Goal: Transaction & Acquisition: Purchase product/service

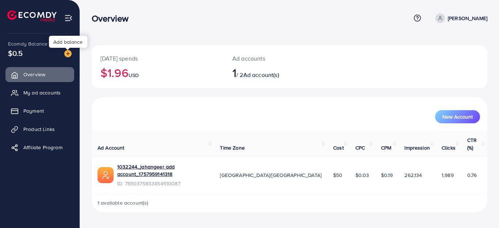
click at [67, 53] on img at bounding box center [67, 53] width 7 height 7
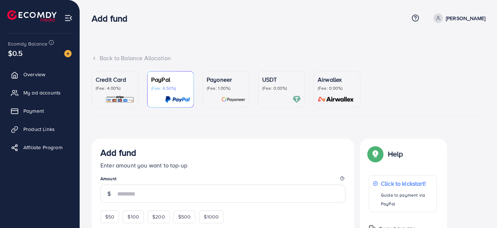
click at [226, 83] on p "Payoneer" at bounding box center [226, 79] width 39 height 9
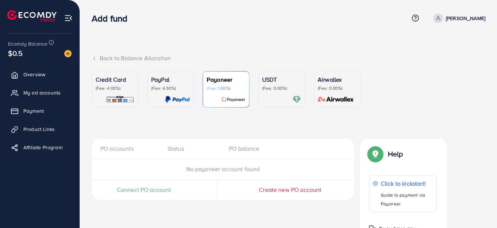
click at [182, 92] on div "PayPal (Fee: 4.50%)" at bounding box center [170, 89] width 39 height 28
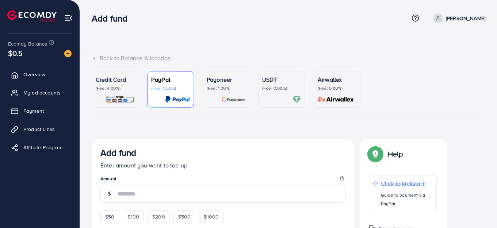
click at [123, 84] on p "Credit Card" at bounding box center [115, 79] width 39 height 9
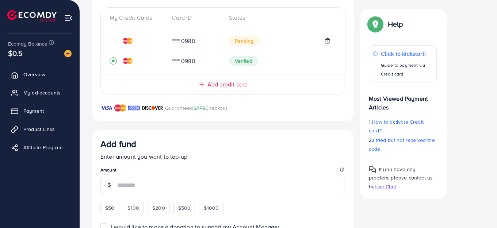
scroll to position [146, 0]
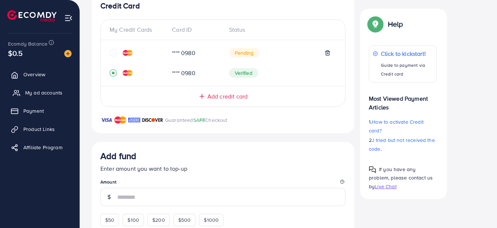
click at [38, 93] on span "My ad accounts" at bounding box center [43, 92] width 37 height 7
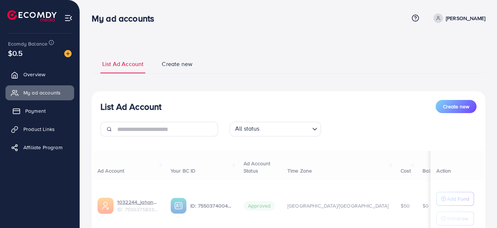
click at [34, 109] on span "Payment" at bounding box center [35, 110] width 20 height 7
